Goal: Navigation & Orientation: Find specific page/section

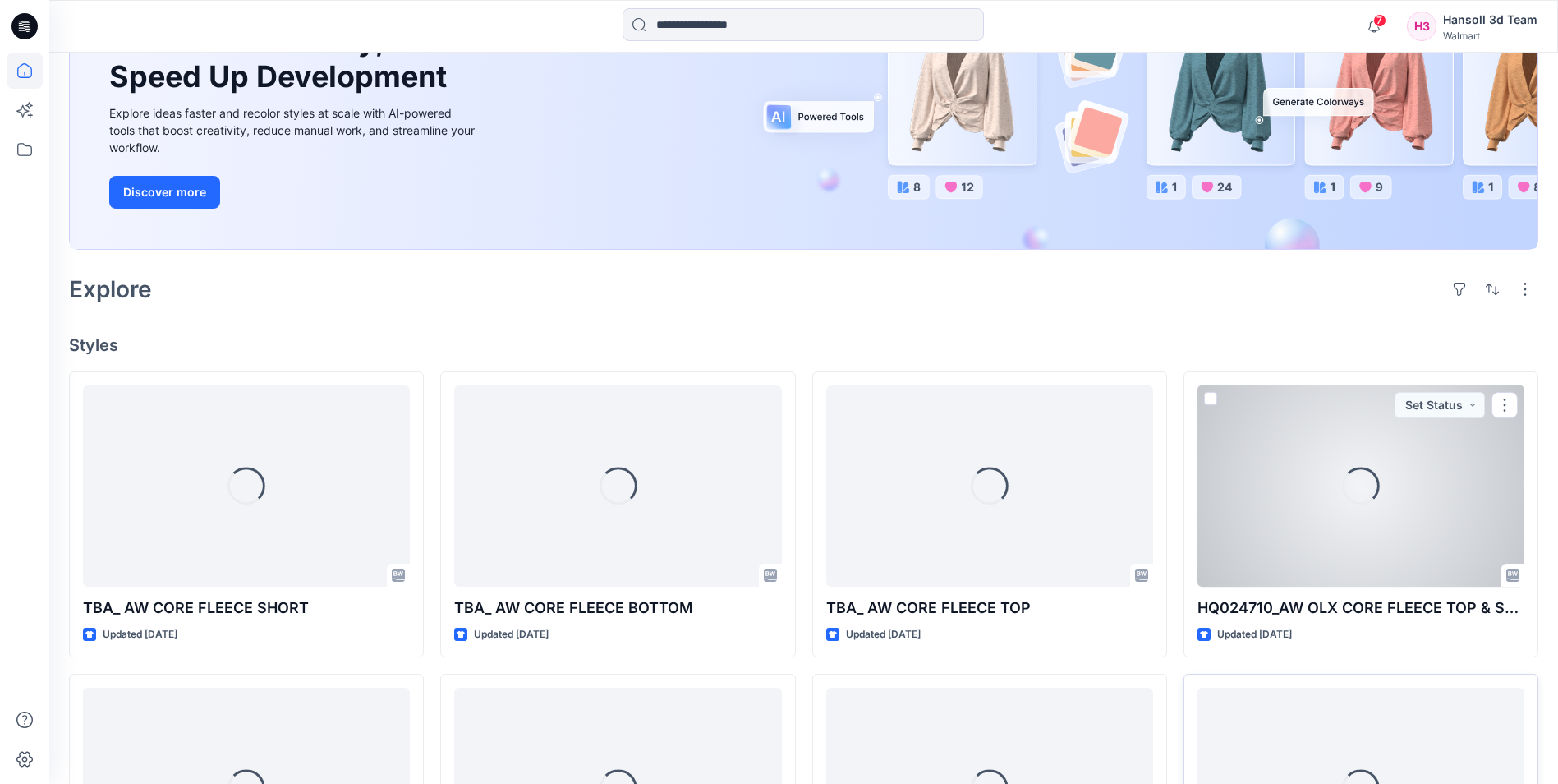
scroll to position [411, 0]
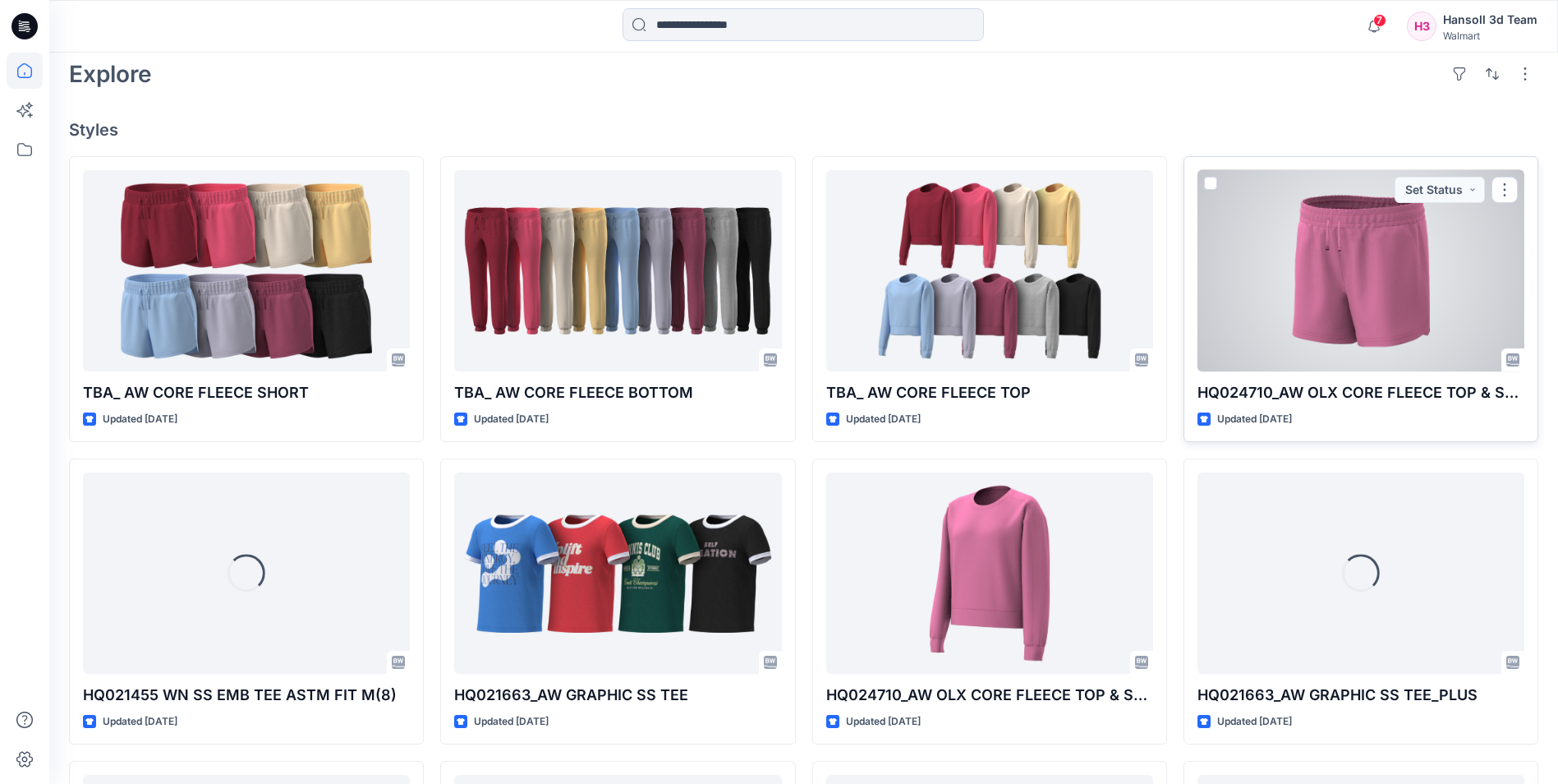
click at [1378, 267] on div at bounding box center [1361, 271] width 327 height 202
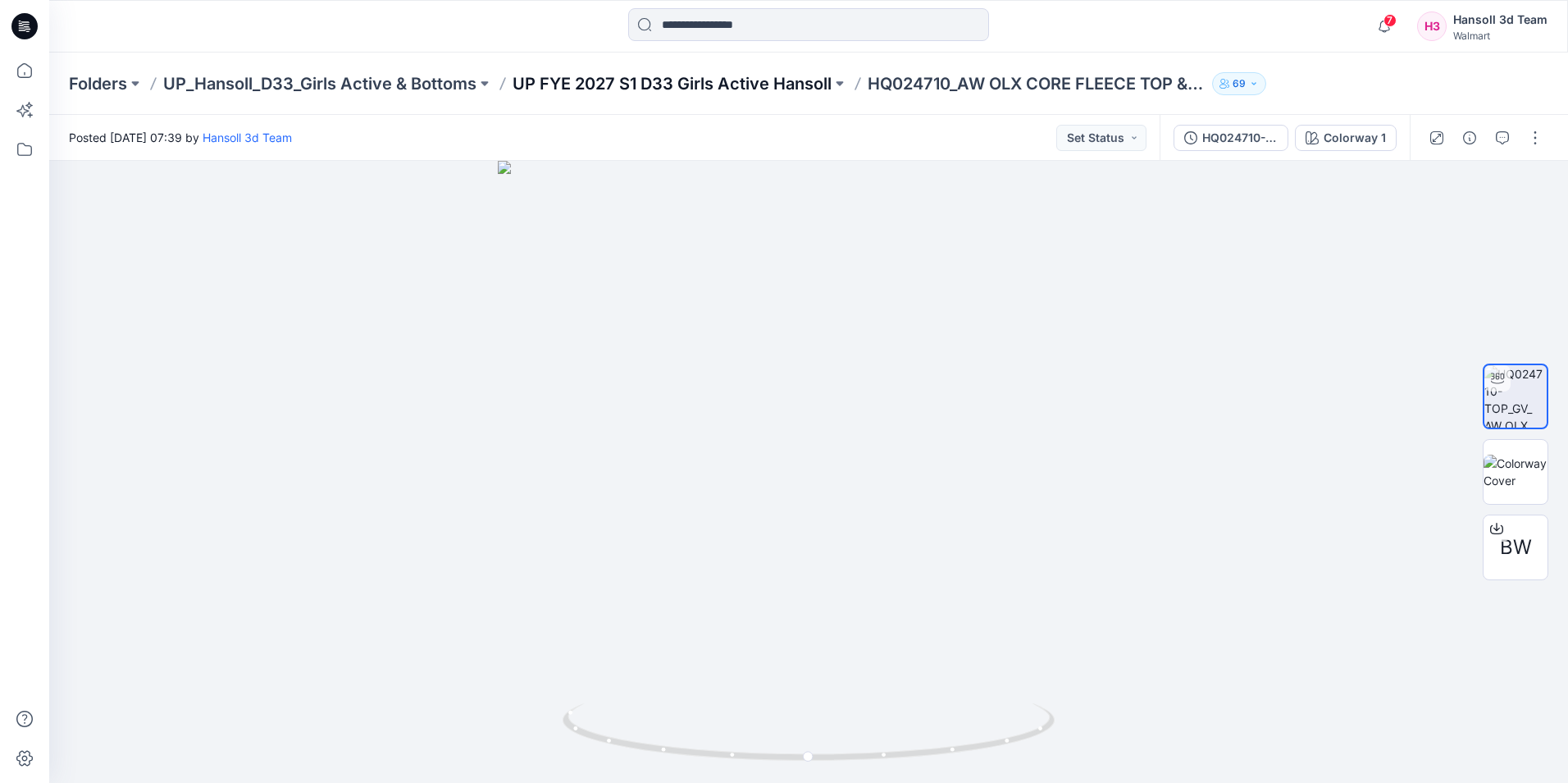
click at [747, 88] on p "UP FYE 2027 S1 D33 Girls Active Hansoll" at bounding box center [672, 84] width 319 height 23
click at [1149, 20] on div at bounding box center [809, 26] width 759 height 36
drag, startPoint x: 1022, startPoint y: 741, endPoint x: 1131, endPoint y: 709, distance: 113.6
click at [1131, 709] on div at bounding box center [809, 471] width 1519 height 622
